Goal: Find specific page/section: Find specific page/section

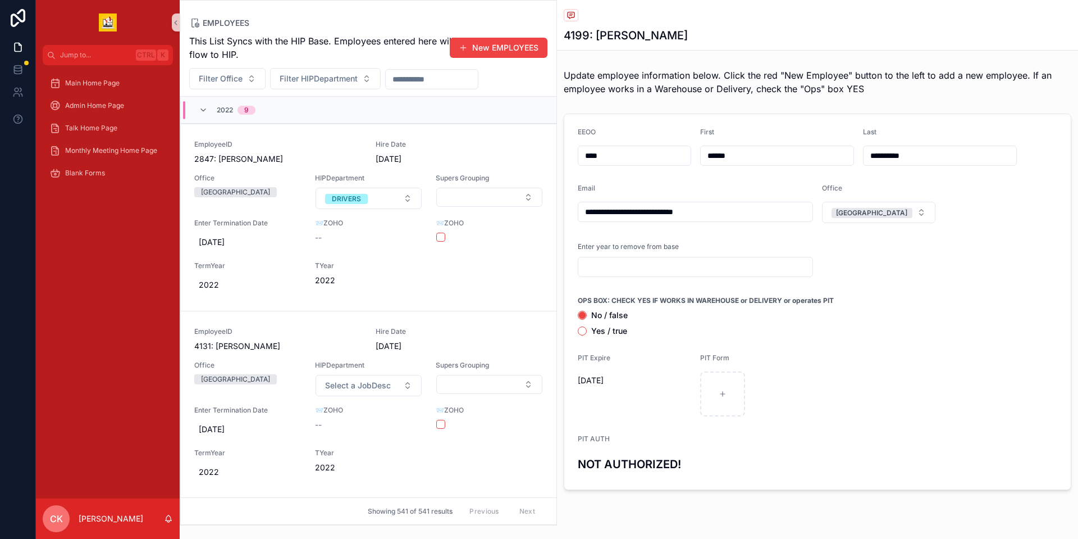
click at [417, 77] on input "text" at bounding box center [432, 79] width 92 height 16
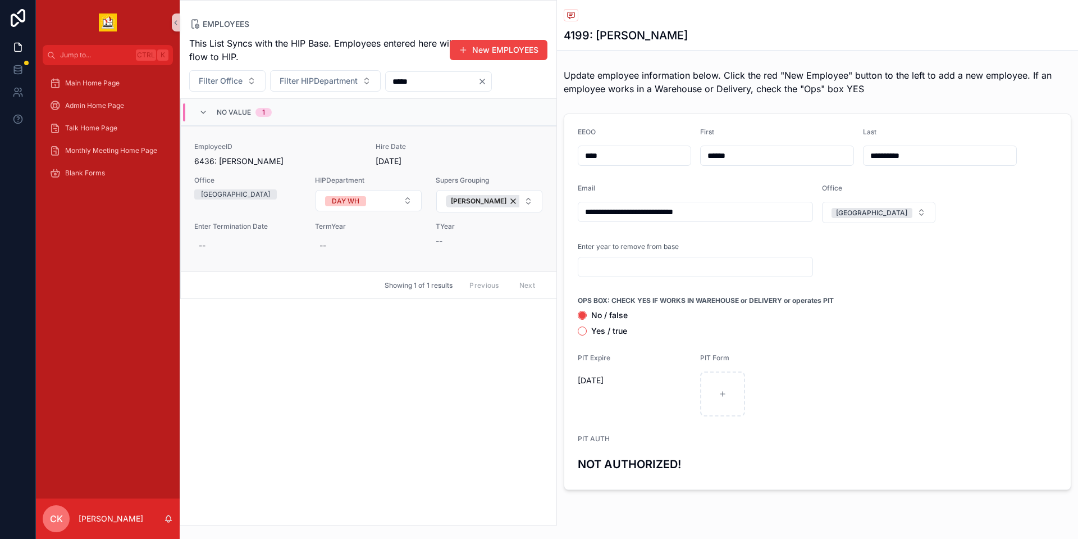
click at [498, 257] on link "EmployeeID 6436: [PERSON_NAME] Hire Date [DATE] Office Detroit HIPDepartment DA…" at bounding box center [369, 198] width 376 height 145
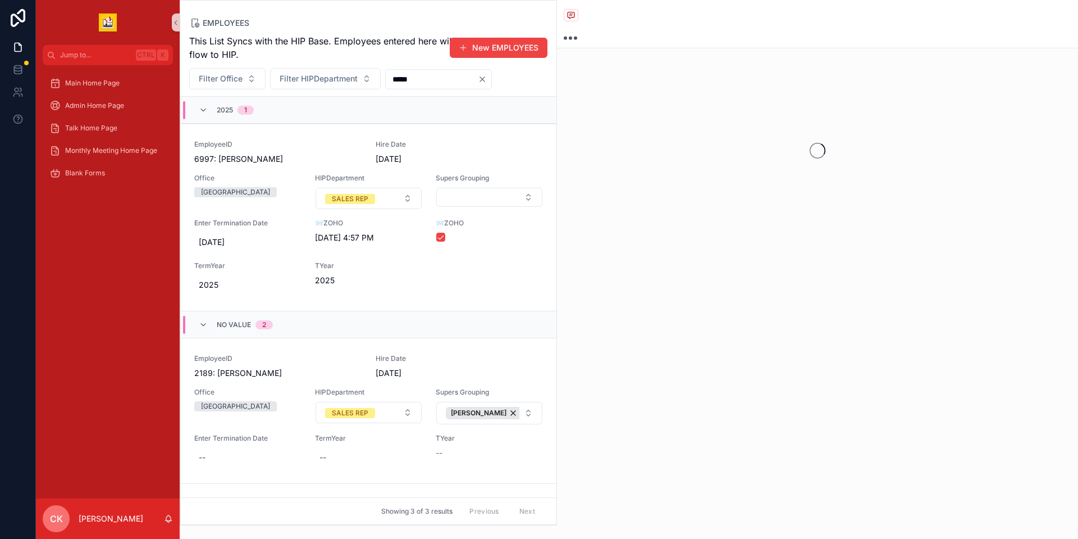
type input "****"
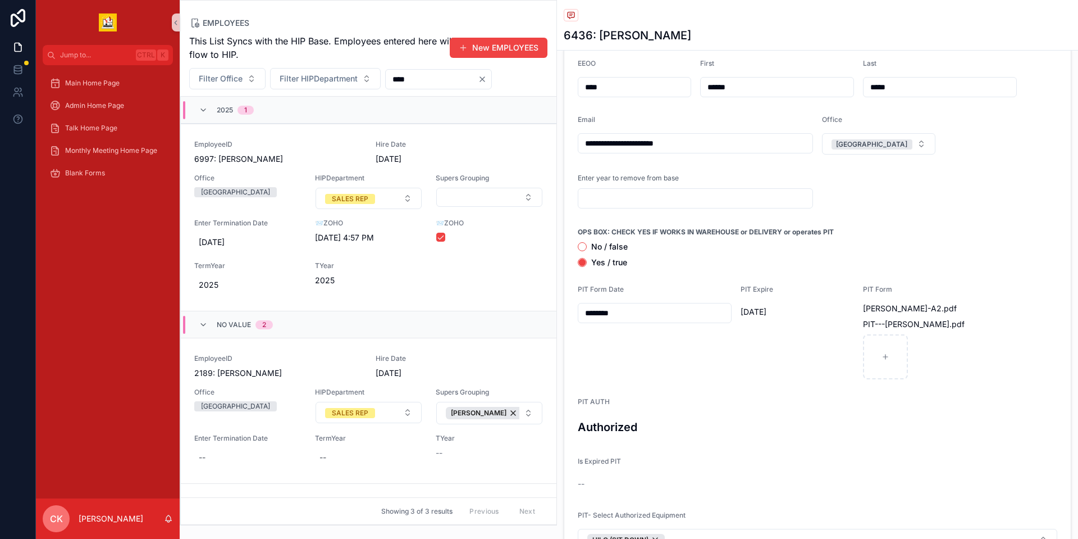
scroll to position [112, 0]
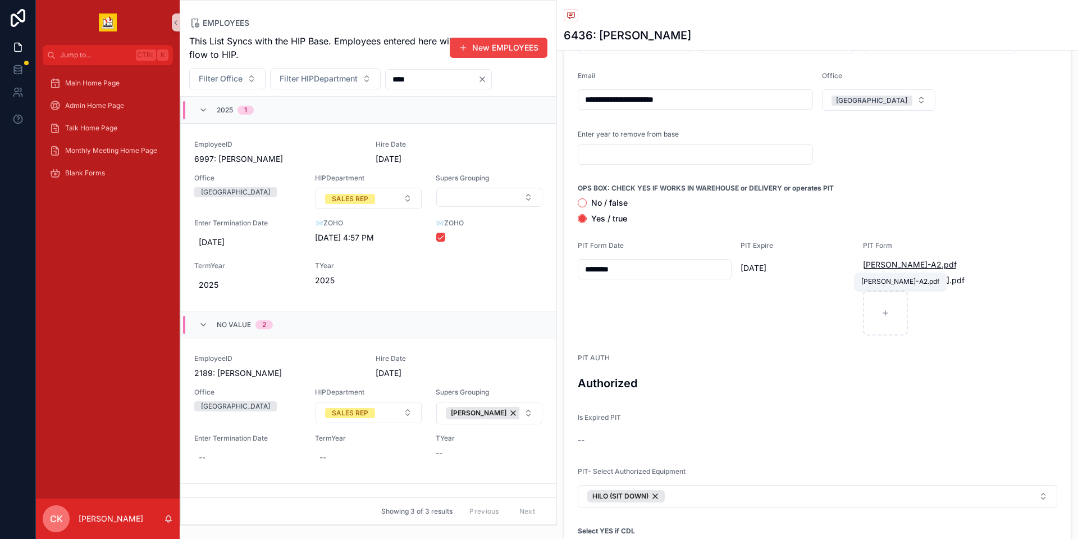
click at [891, 262] on span "[PERSON_NAME]-A2" at bounding box center [902, 264] width 79 height 11
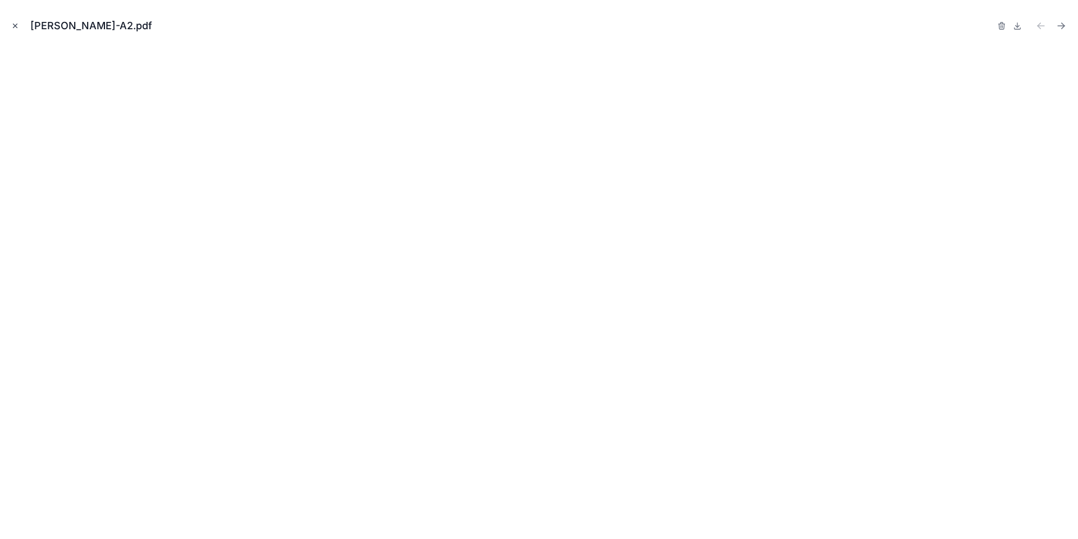
click at [13, 28] on icon "Close modal" at bounding box center [15, 26] width 8 height 8
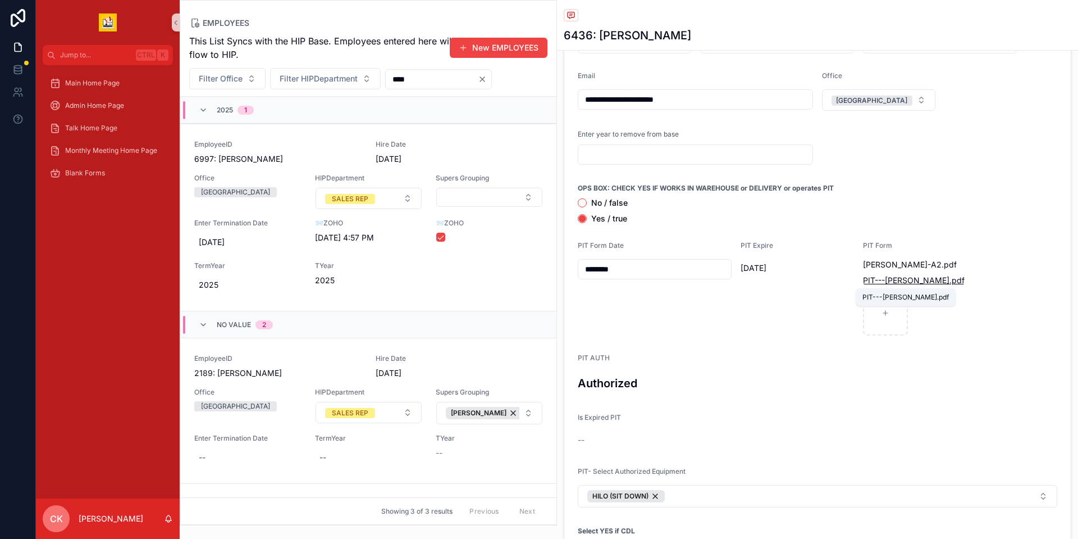
click at [904, 281] on span "PIT---[PERSON_NAME]" at bounding box center [906, 280] width 87 height 11
